Goal: Communication & Community: Connect with others

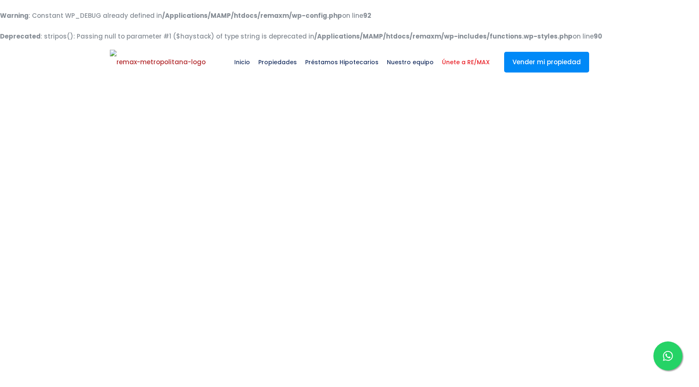
select select "DO"
click at [666, 357] on icon at bounding box center [668, 356] width 10 height 10
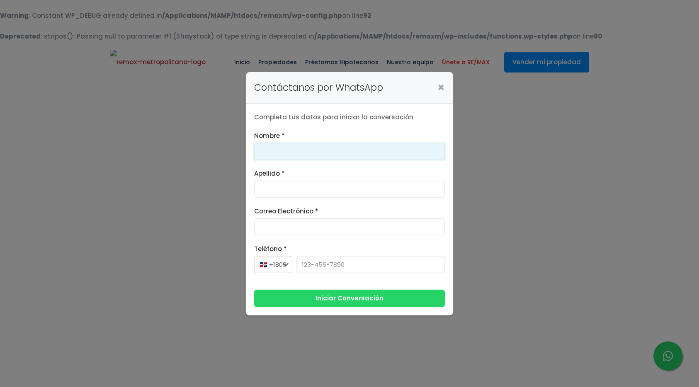
click at [373, 155] on input "Nombre *" at bounding box center [349, 151] width 191 height 17
type input "Franklin"
type input "Gonzalez"
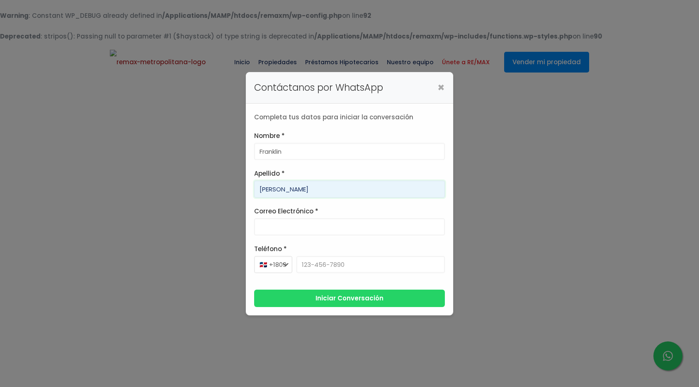
type input "franklin.a.marte@gmail.com"
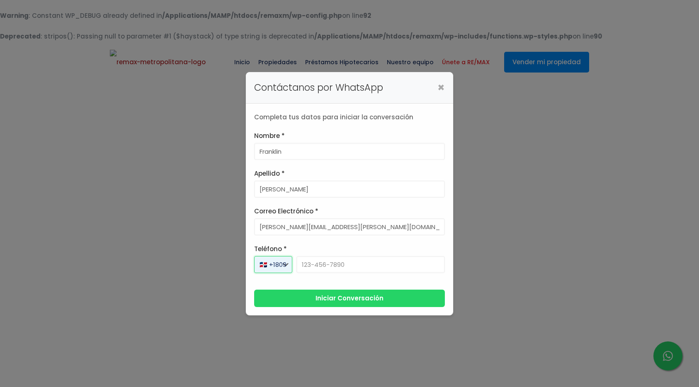
select select "+1"
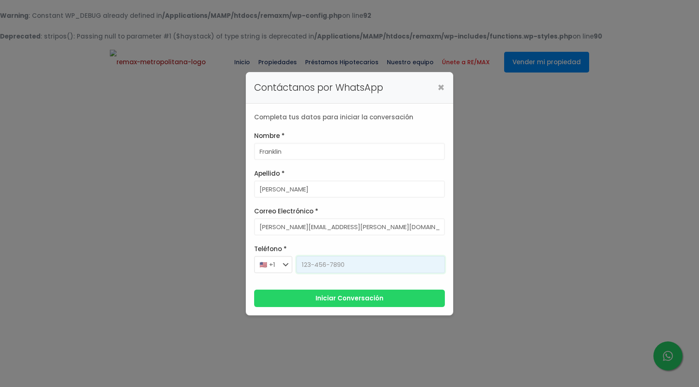
type input "829-619-1904"
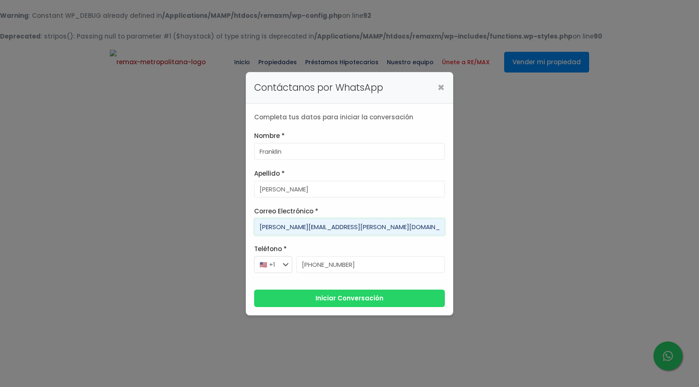
drag, startPoint x: 307, startPoint y: 227, endPoint x: 226, endPoint y: 225, distance: 81.2
click at [226, 225] on div "Contáctanos por WhatsApp × Completa tus datos para iniciar la conversación Nomb…" at bounding box center [349, 193] width 699 height 387
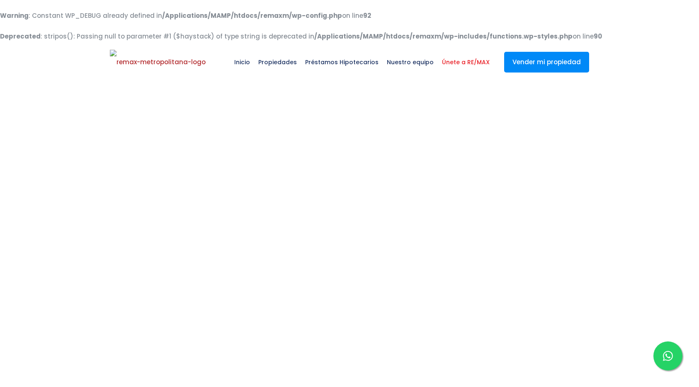
click at [658, 361] on div at bounding box center [667, 355] width 29 height 29
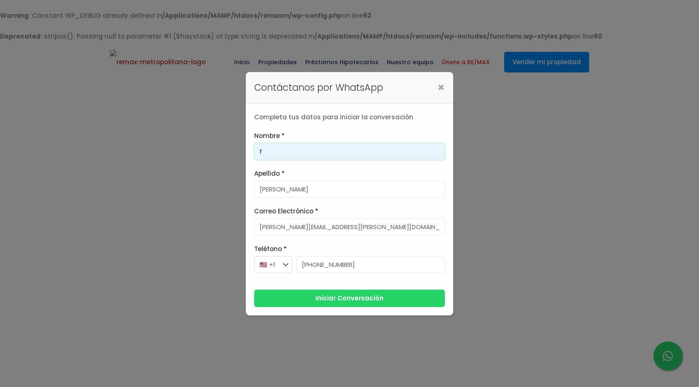
type input "Franklin"
type input "Gonzalez"
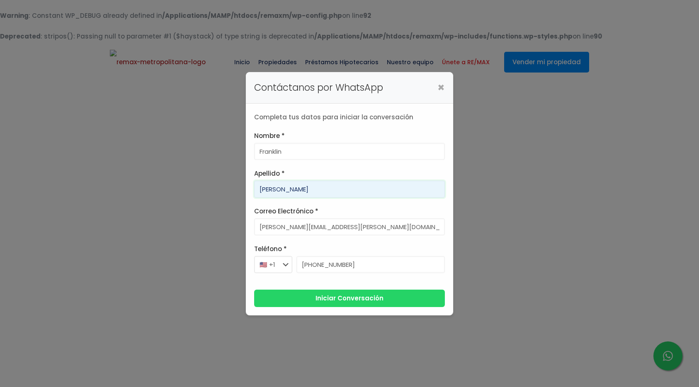
type input "franklin.a.marte@gmail.com"
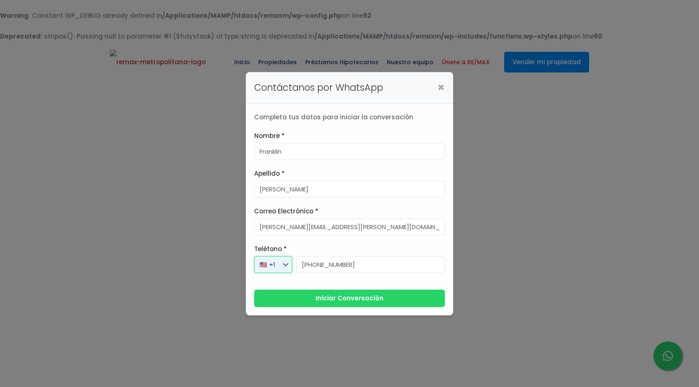
select select "+1"
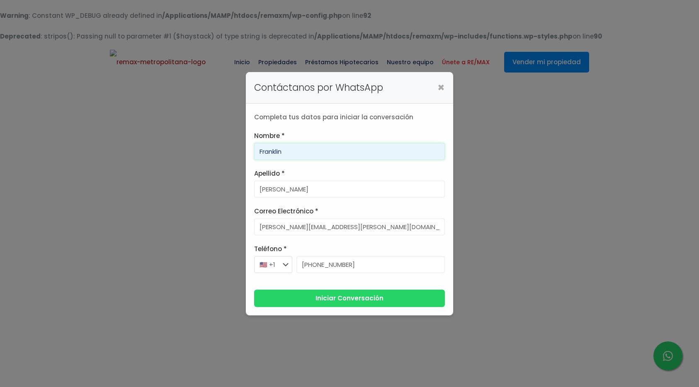
type input "829-619-1904"
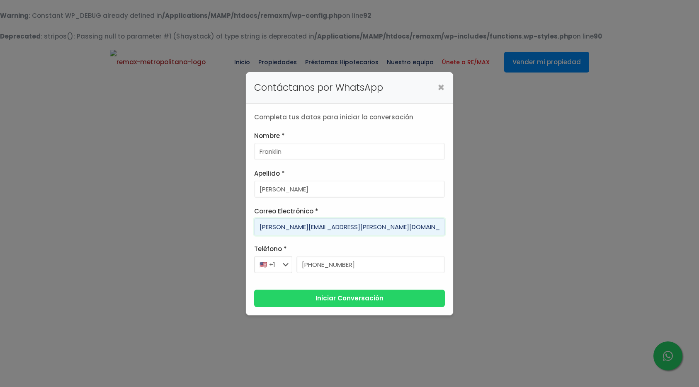
click at [307, 225] on input "franklin.a.marte@gmail.com" at bounding box center [349, 226] width 191 height 17
type input "papas@gmail.com"
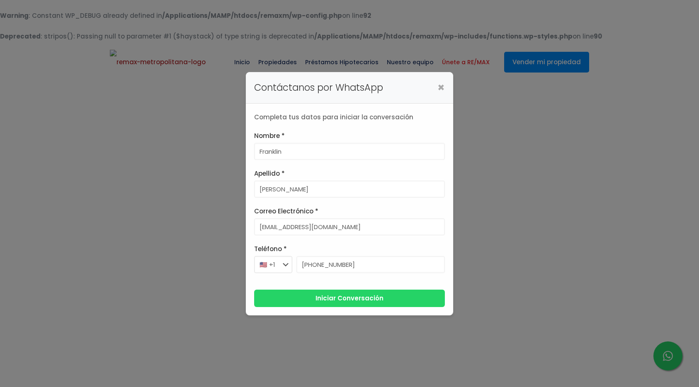
click at [374, 303] on button "Iniciar Conversación" at bounding box center [349, 298] width 191 height 17
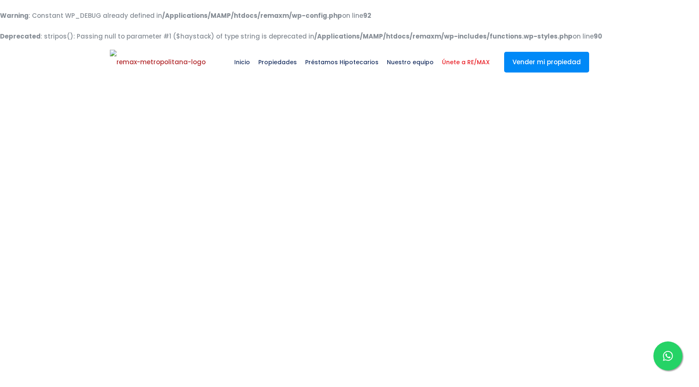
click at [664, 352] on icon at bounding box center [668, 356] width 10 height 10
click at [327, 61] on span "Préstamos Hipotecarios" at bounding box center [342, 62] width 82 height 25
select select "DO"
click at [668, 356] on icon at bounding box center [668, 356] width 10 height 10
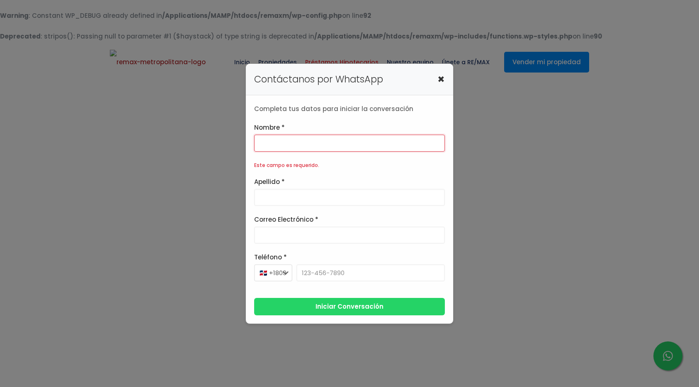
click at [438, 80] on span "×" at bounding box center [440, 79] width 7 height 10
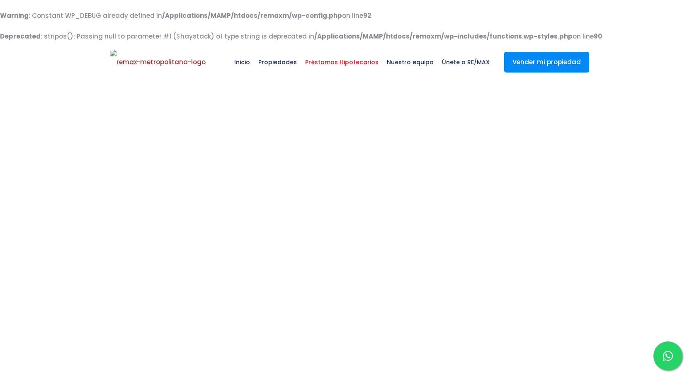
click at [672, 351] on icon at bounding box center [668, 356] width 10 height 10
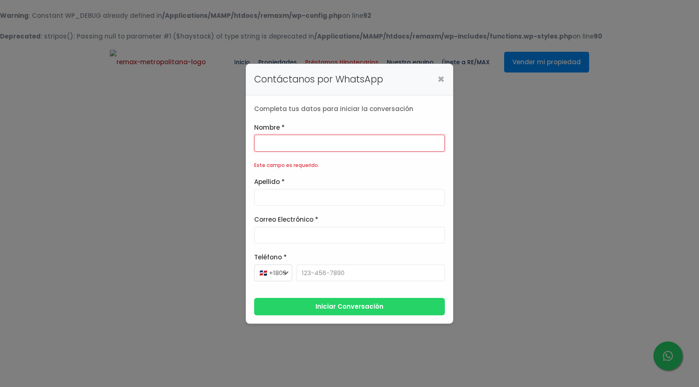
click at [436, 85] on h3 "Contáctanos por WhatsApp" at bounding box center [349, 79] width 191 height 15
click at [438, 80] on span "×" at bounding box center [440, 79] width 7 height 10
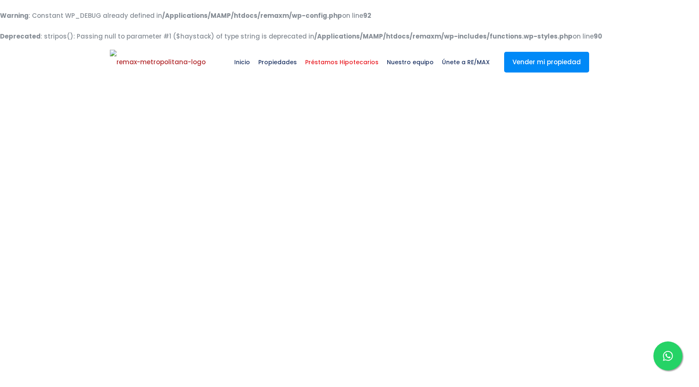
select select "DO"
click at [664, 353] on icon at bounding box center [668, 356] width 10 height 10
click at [672, 356] on icon at bounding box center [668, 356] width 10 height 10
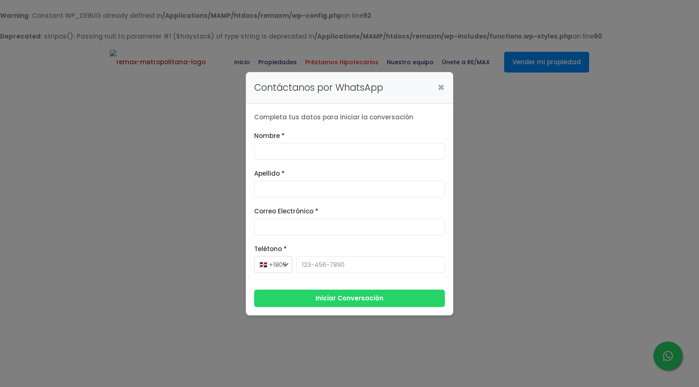
click at [444, 88] on div "Contáctanos por WhatsApp ×" at bounding box center [349, 87] width 207 height 31
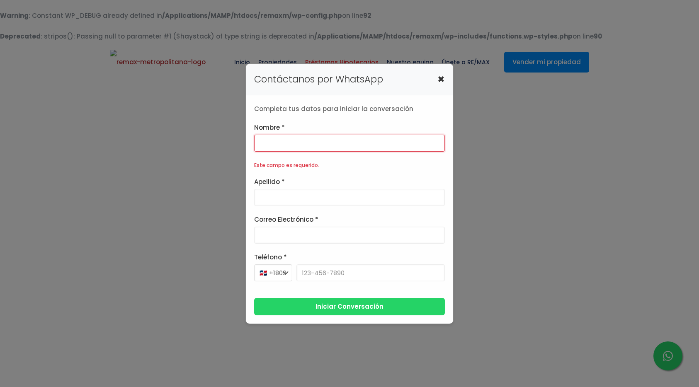
click at [443, 77] on span "×" at bounding box center [440, 79] width 7 height 10
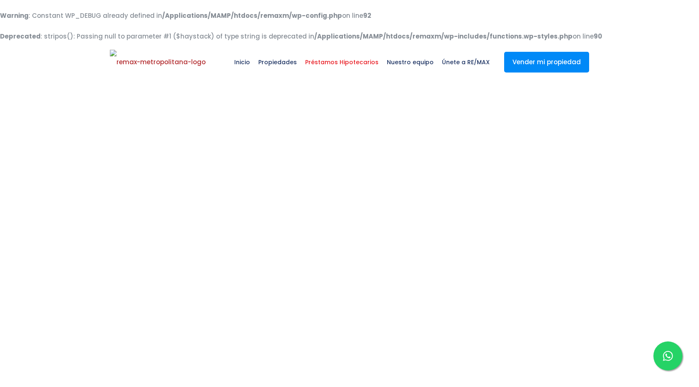
click at [669, 354] on icon at bounding box center [668, 356] width 10 height 10
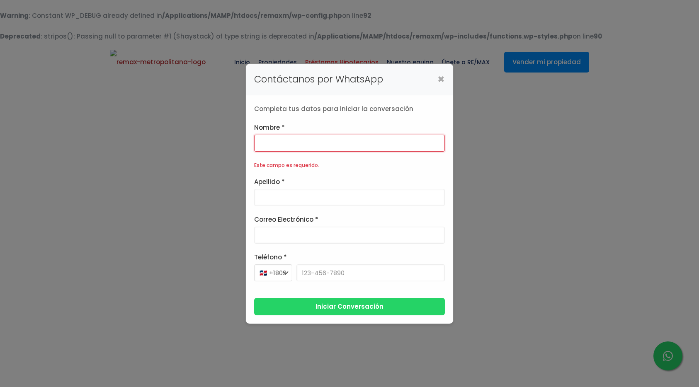
click at [454, 85] on div "Contáctanos por WhatsApp × Completa tus datos para iniciar la conversación Nomb…" at bounding box center [349, 193] width 699 height 387
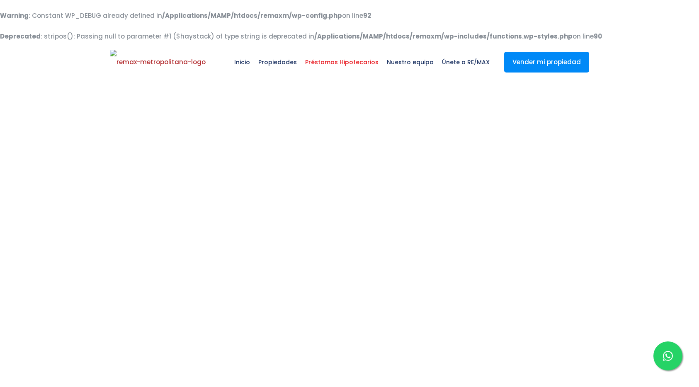
click at [205, 47] on div "Inicio Propiedades Préstamos Hipotecarios Calculadora de préstamos Nuestro equi…" at bounding box center [298, 61] width 392 height 41
click at [181, 56] on img at bounding box center [158, 62] width 96 height 25
select select
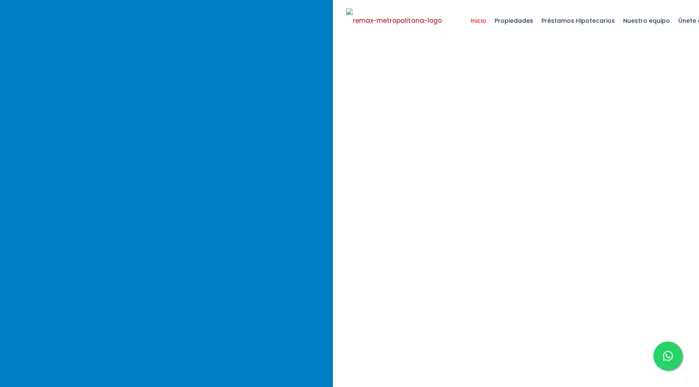
click at [670, 359] on icon at bounding box center [668, 356] width 10 height 10
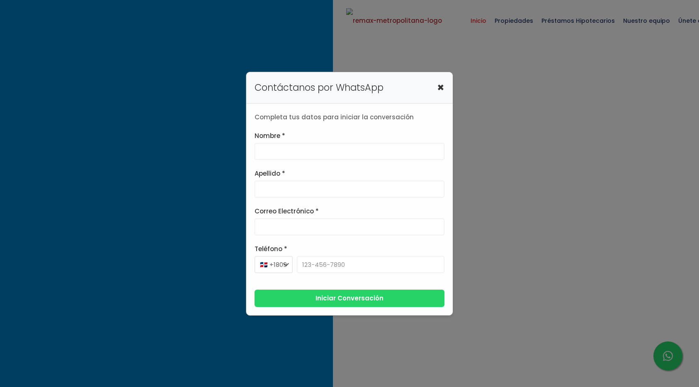
click at [441, 89] on div "Contáctanos por WhatsApp ×" at bounding box center [349, 87] width 206 height 31
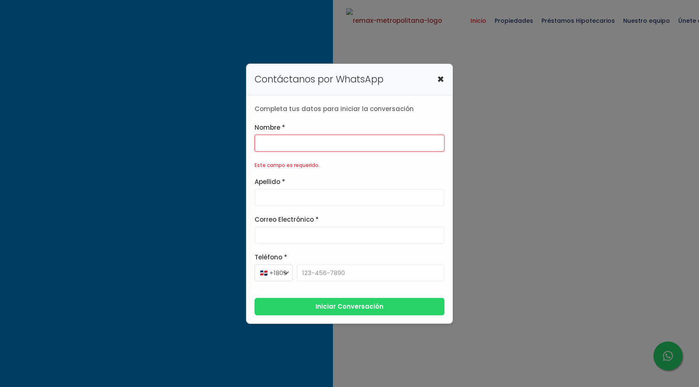
scroll to position [93, 0]
click at [441, 83] on span "×" at bounding box center [440, 79] width 7 height 10
